Goal: Information Seeking & Learning: Learn about a topic

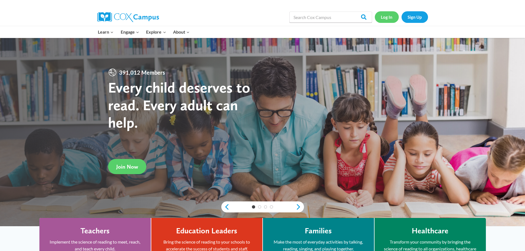
click at [391, 18] on link "Log In" at bounding box center [387, 16] width 24 height 11
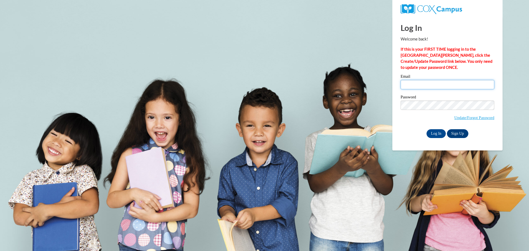
click at [427, 86] on input "Email" at bounding box center [448, 84] width 94 height 9
type input "jessie.hoke@mcapps.org"
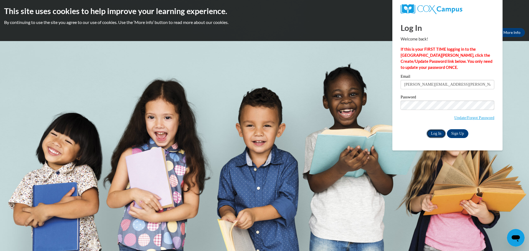
click at [438, 134] on input "Log In" at bounding box center [435, 133] width 19 height 9
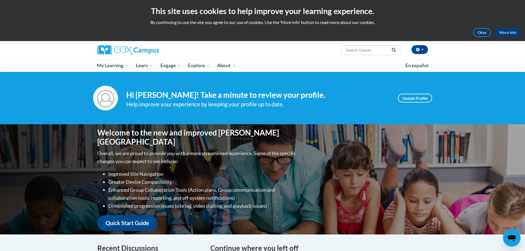
click at [481, 31] on button "Okay" at bounding box center [482, 32] width 18 height 9
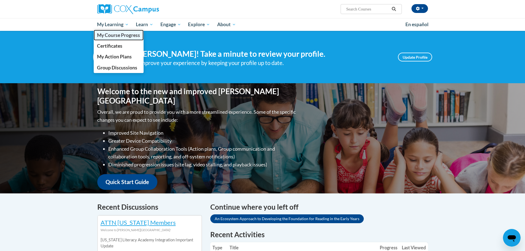
click at [120, 34] on span "My Course Progress" at bounding box center [118, 35] width 43 height 6
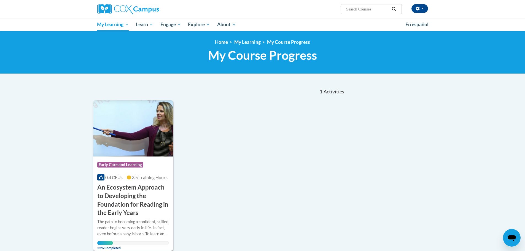
scroll to position [55, 0]
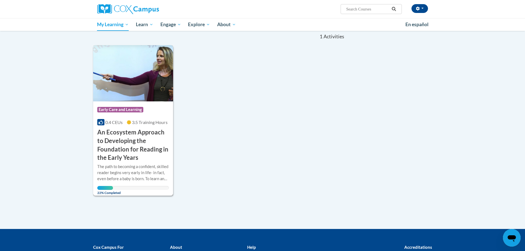
click at [125, 160] on h3 "An Ecosystem Approach to Developing the Foundation for Reading in the Early Yea…" at bounding box center [133, 145] width 72 height 34
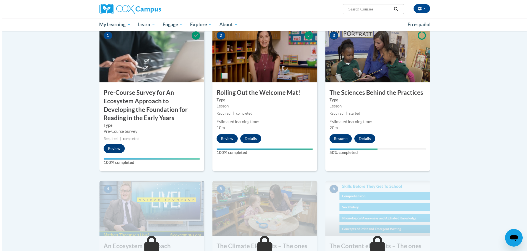
scroll to position [165, 0]
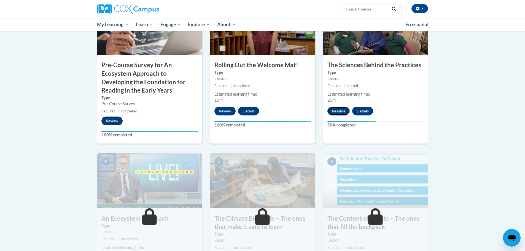
click at [336, 112] on button "Resume" at bounding box center [338, 111] width 22 height 9
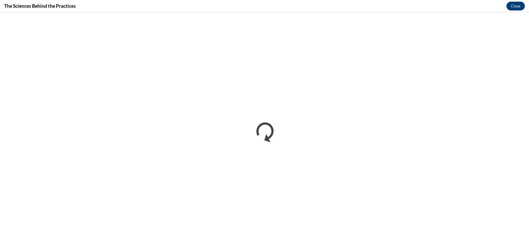
scroll to position [0, 0]
